Goal: Task Accomplishment & Management: Use online tool/utility

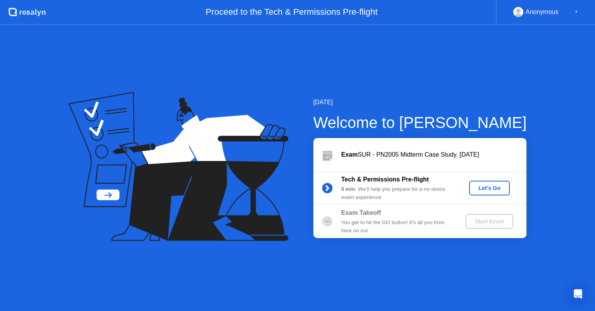
click at [506, 187] on button "Let's Go" at bounding box center [489, 188] width 41 height 15
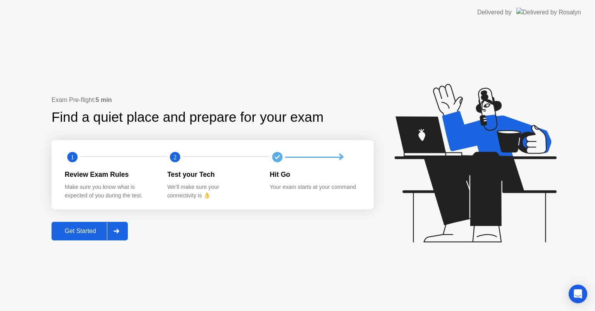
click at [84, 224] on button "Get Started" at bounding box center [90, 231] width 76 height 19
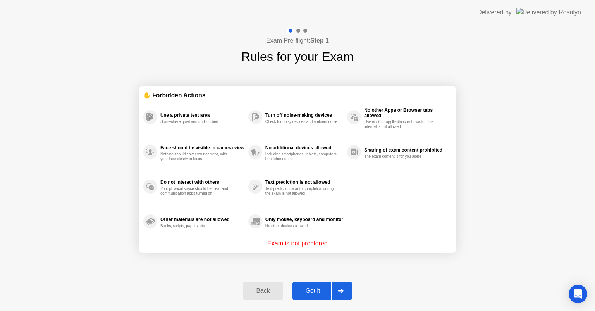
click at [318, 291] on div "Got it" at bounding box center [313, 290] width 36 height 7
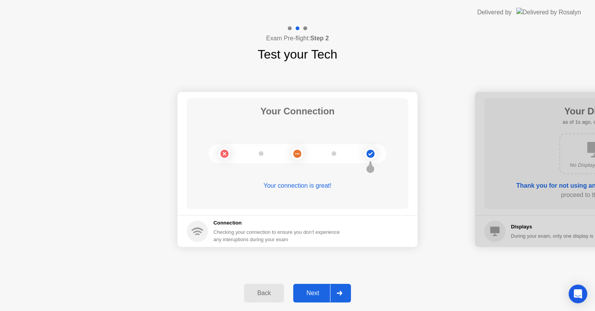
click at [318, 291] on div "Next" at bounding box center [313, 292] width 34 height 7
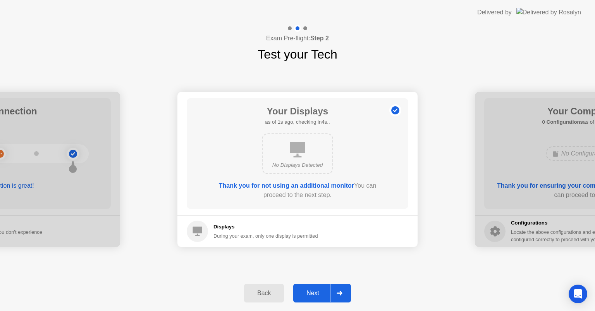
click at [318, 291] on div "Next" at bounding box center [313, 292] width 34 height 7
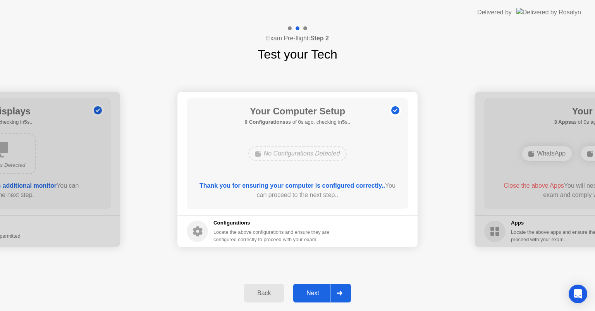
click at [318, 291] on div "Next" at bounding box center [313, 292] width 34 height 7
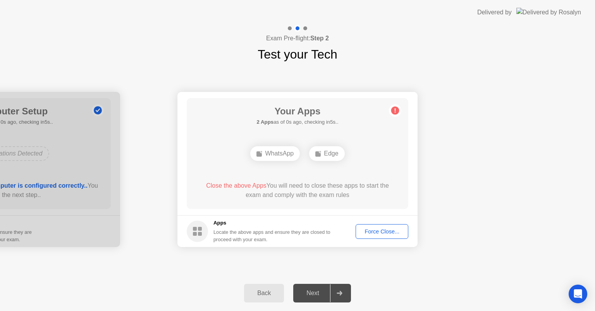
click at [370, 232] on div "Force Close..." at bounding box center [381, 231] width 47 height 6
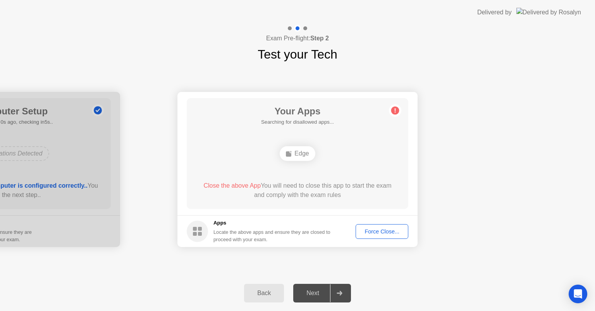
click at [374, 234] on div "Force Close..." at bounding box center [381, 231] width 47 height 6
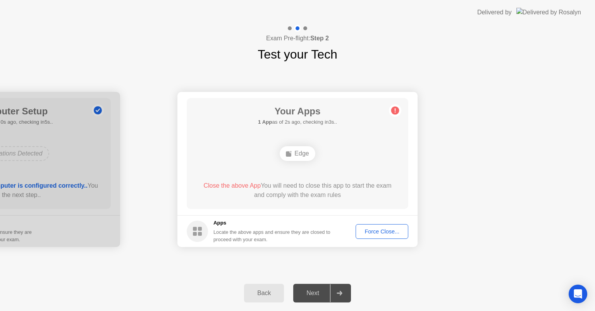
click at [398, 232] on div "Force Close..." at bounding box center [381, 231] width 47 height 6
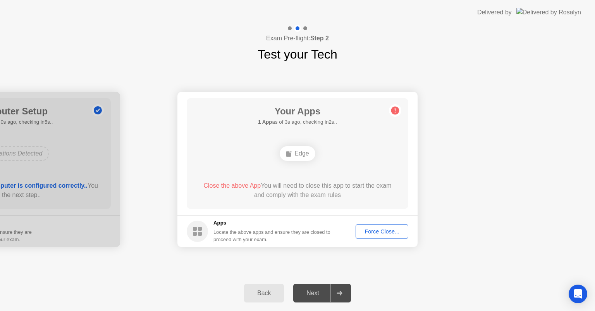
click at [394, 114] on circle at bounding box center [395, 111] width 8 height 8
click at [360, 230] on div "Force Close..." at bounding box center [381, 231] width 47 height 6
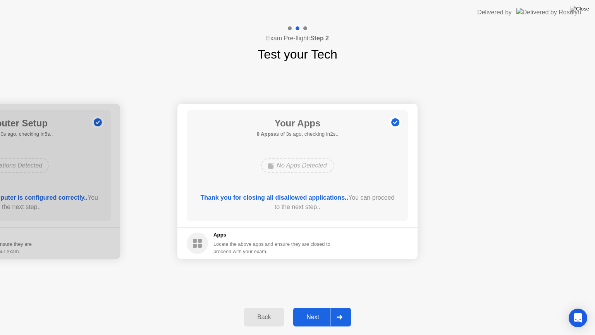
click at [326, 310] on div "Next" at bounding box center [313, 316] width 34 height 7
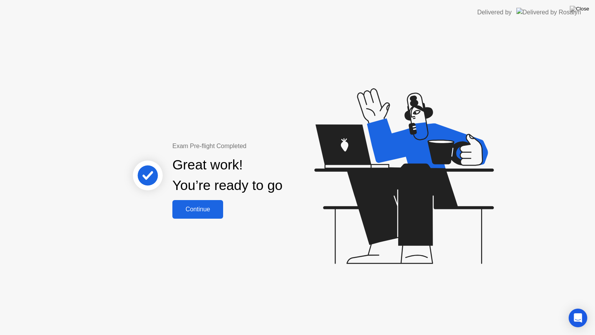
click at [216, 206] on div "Continue" at bounding box center [198, 209] width 46 height 7
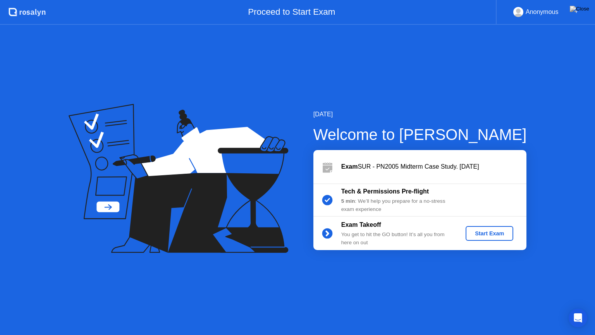
click at [489, 239] on button "Start Exam" at bounding box center [490, 233] width 48 height 15
